Goal: Transaction & Acquisition: Purchase product/service

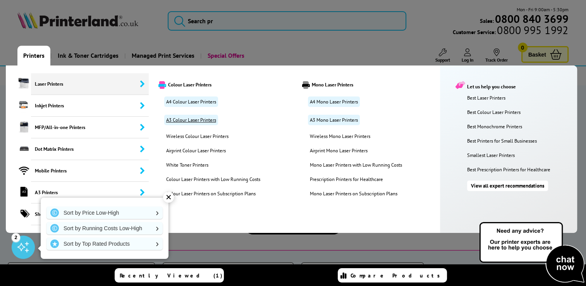
click at [200, 120] on link "A3 Colour Laser Printers" at bounding box center [191, 120] width 54 height 10
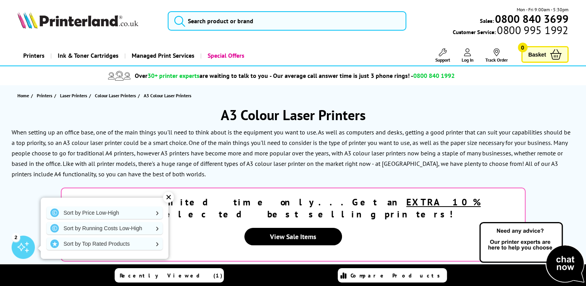
click at [170, 194] on div "✕" at bounding box center [168, 197] width 11 height 11
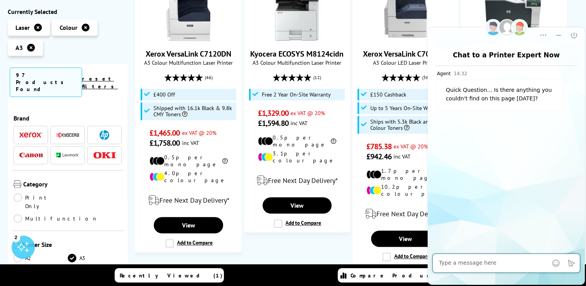
click at [71, 214] on link "Multifunction" at bounding box center [56, 218] width 84 height 9
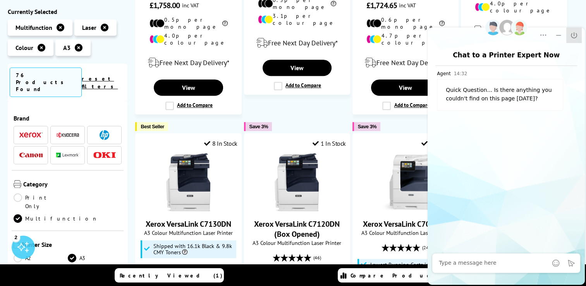
click at [574, 33] on icon "Close" at bounding box center [574, 35] width 6 height 6
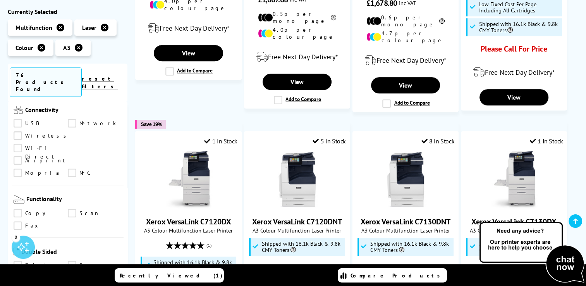
scroll to position [310, 0]
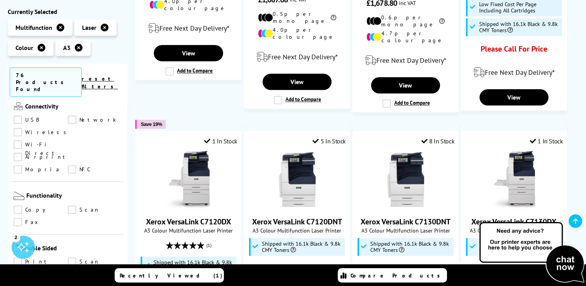
drag, startPoint x: 18, startPoint y: 218, endPoint x: 36, endPoint y: 218, distance: 17.8
click at [18, 258] on link "Print" at bounding box center [41, 262] width 54 height 9
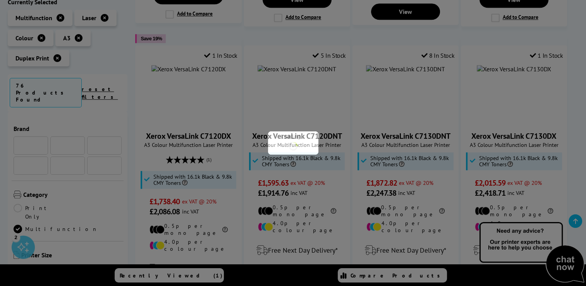
scroll to position [310, 0]
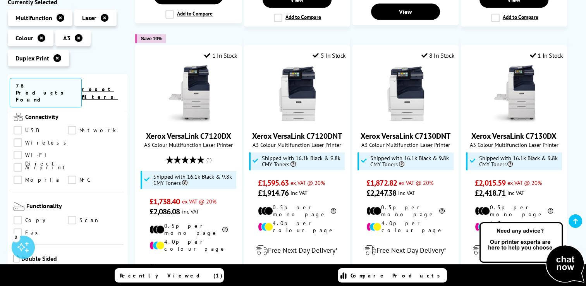
click at [73, 268] on link "Scan" at bounding box center [95, 272] width 54 height 9
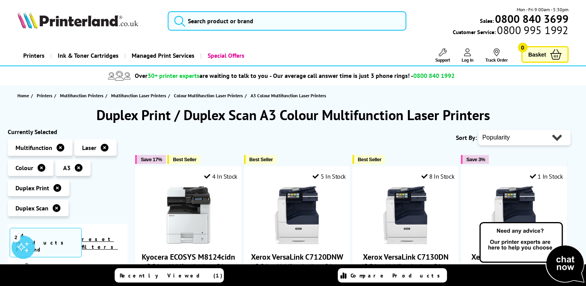
click at [511, 137] on select "Popularity Rating Price - Low to High Price - High to Low Running Costs - Low t…" at bounding box center [524, 137] width 92 height 15
select select "Price Ascending"
click at [478, 130] on select "Popularity Rating Price - Low to High Price - High to Low Running Costs - Low t…" at bounding box center [524, 137] width 92 height 15
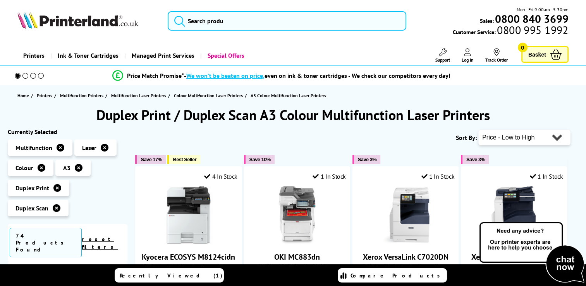
click at [524, 136] on select "Popularity Rating Price - Low to High Price - High to Low Running Costs - Low t…" at bounding box center [524, 137] width 92 height 15
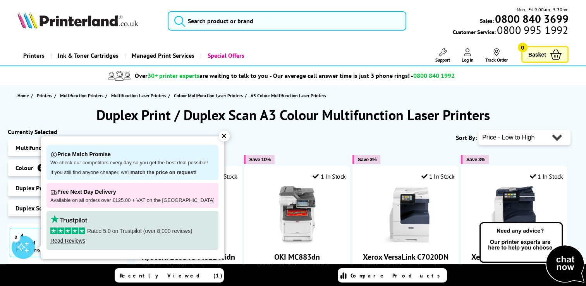
click at [219, 137] on div "✕" at bounding box center [224, 136] width 11 height 11
